Goal: Task Accomplishment & Management: Complete application form

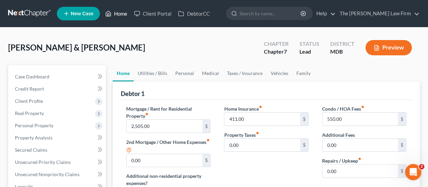
click at [119, 15] on link "Home" at bounding box center [116, 13] width 29 height 12
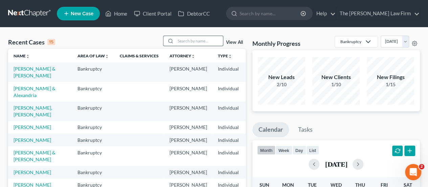
click at [189, 40] on input "search" at bounding box center [199, 41] width 47 height 10
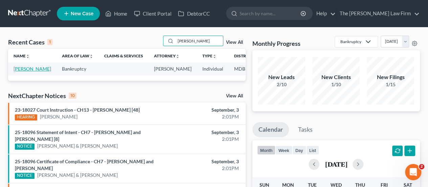
type input "[PERSON_NAME]"
click at [25, 71] on link "[PERSON_NAME]" at bounding box center [33, 69] width 38 height 6
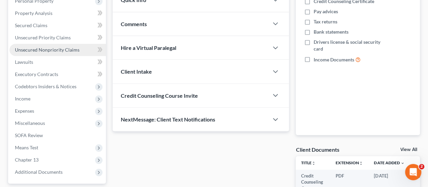
scroll to position [102, 0]
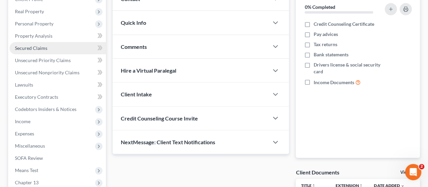
click at [37, 47] on span "Secured Claims" at bounding box center [31, 48] width 33 height 6
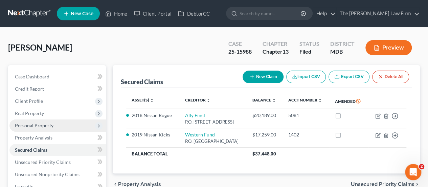
click at [25, 123] on span "Personal Property" at bounding box center [34, 125] width 39 height 6
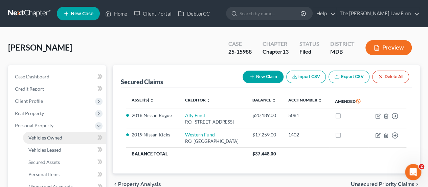
click at [41, 135] on span "Vehicles Owned" at bounding box center [45, 137] width 34 height 6
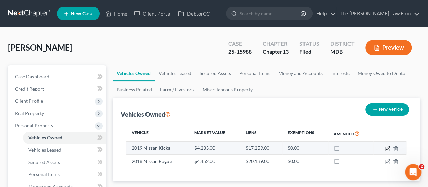
click at [386, 147] on icon "button" at bounding box center [387, 148] width 5 height 5
select select "0"
select select "7"
select select "2"
select select "0"
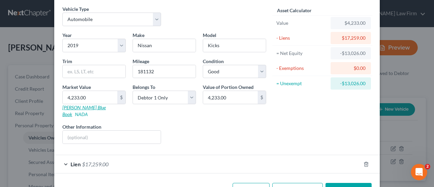
scroll to position [41, 0]
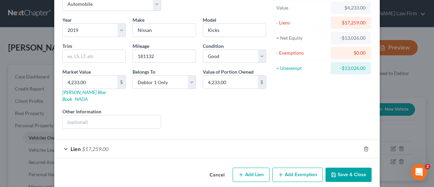
click at [88, 146] on div "Lien $17,259.00" at bounding box center [207, 149] width 306 height 18
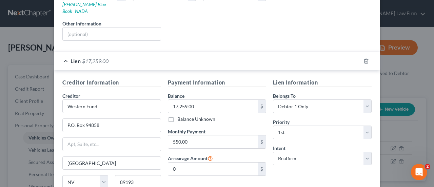
scroll to position [181, 0]
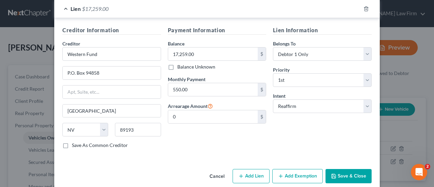
click at [218, 169] on button "Cancel" at bounding box center [217, 176] width 26 height 14
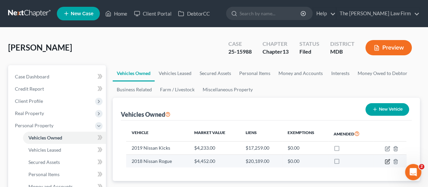
click at [388, 162] on icon "button" at bounding box center [387, 161] width 5 height 5
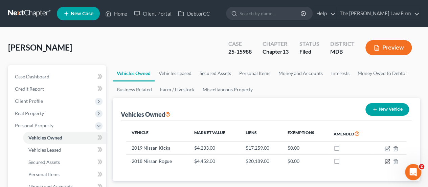
select select "0"
select select "8"
select select "3"
select select "0"
select select "24"
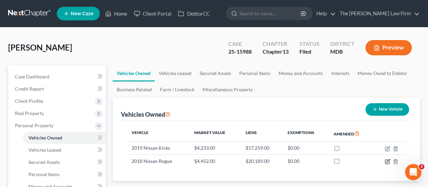
select select "0"
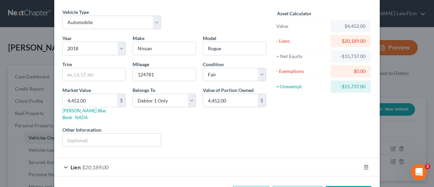
scroll to position [41, 0]
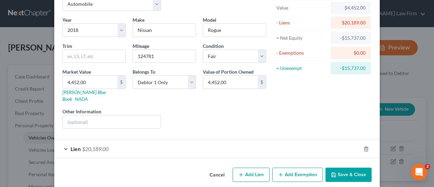
click at [102, 145] on span "$20,189.00" at bounding box center [95, 148] width 26 height 6
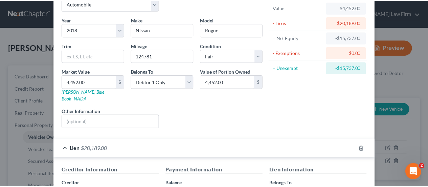
scroll to position [181, 0]
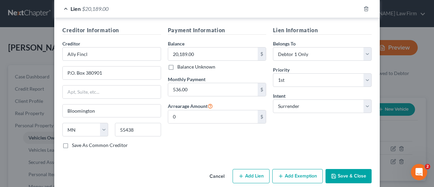
click at [217, 169] on button "Cancel" at bounding box center [217, 176] width 26 height 14
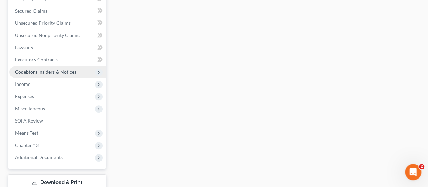
scroll to position [271, 0]
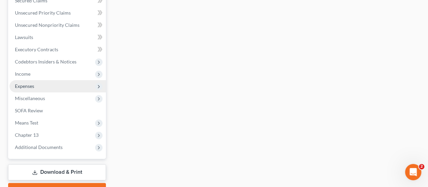
drag, startPoint x: 43, startPoint y: 145, endPoint x: 78, endPoint y: 86, distance: 67.8
click at [43, 145] on span "Additional Documents" at bounding box center [39, 147] width 48 height 6
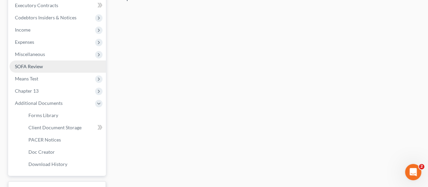
scroll to position [217, 0]
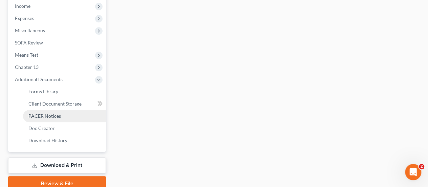
click at [57, 118] on span "PACER Notices" at bounding box center [44, 116] width 33 height 6
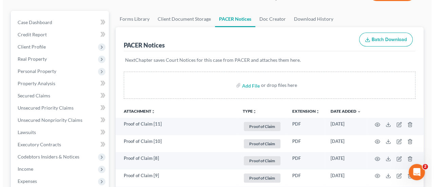
scroll to position [237, 0]
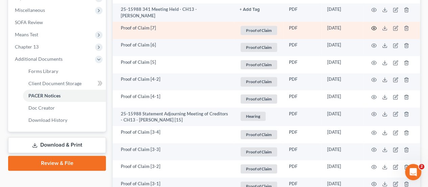
click at [375, 26] on icon "button" at bounding box center [374, 27] width 5 height 5
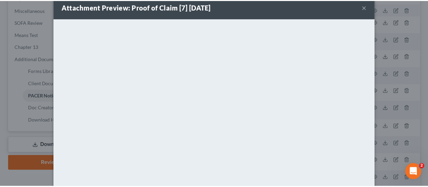
scroll to position [0, 0]
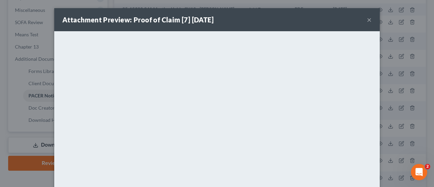
click at [369, 20] on button "×" at bounding box center [368, 20] width 5 height 8
click at [366, 20] on button "×" at bounding box center [368, 20] width 5 height 8
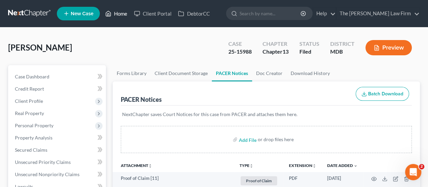
click at [117, 12] on link "Home" at bounding box center [116, 13] width 29 height 12
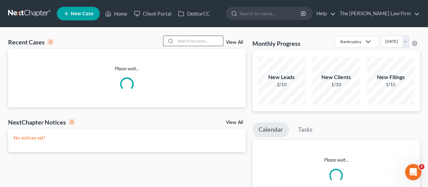
click at [190, 39] on input "search" at bounding box center [199, 41] width 47 height 10
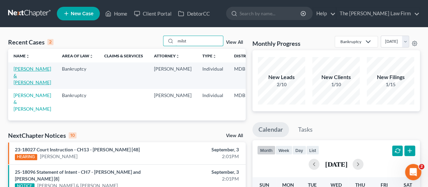
type input "milst"
click at [26, 68] on link "[PERSON_NAME] & [PERSON_NAME]" at bounding box center [33, 75] width 38 height 19
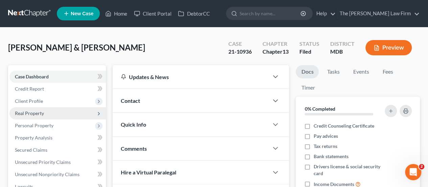
click at [33, 115] on span "Real Property" at bounding box center [29, 113] width 29 height 6
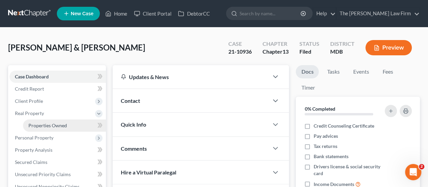
click at [46, 125] on span "Properties Owned" at bounding box center [47, 125] width 39 height 6
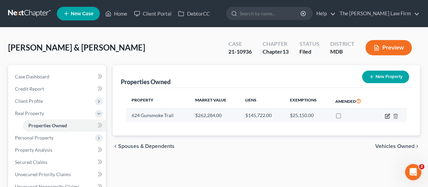
click at [387, 115] on icon "button" at bounding box center [387, 115] width 5 height 5
select select "21"
select select "4"
select select "0"
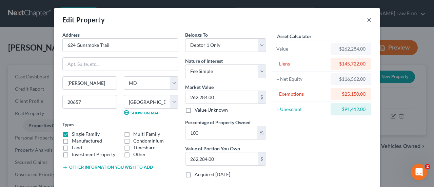
click at [367, 20] on button "×" at bounding box center [368, 20] width 5 height 8
